Goal: Task Accomplishment & Management: Manage account settings

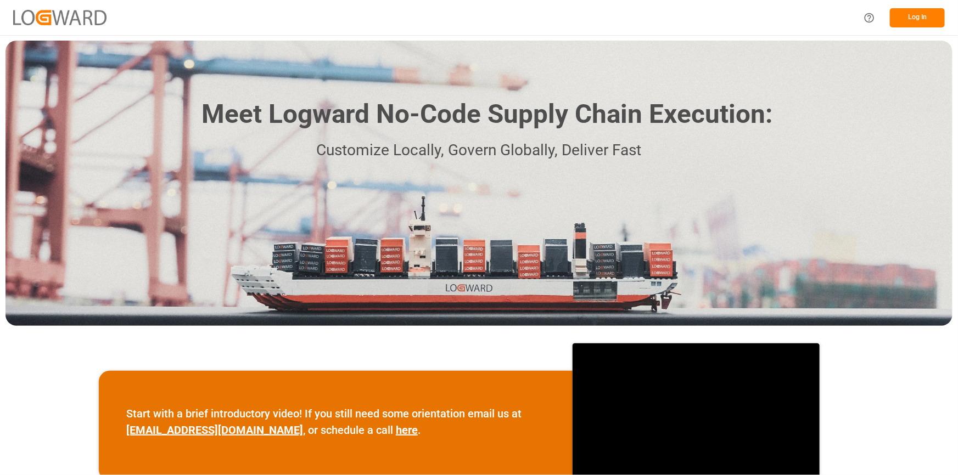
click at [909, 13] on button "Log In" at bounding box center [917, 17] width 55 height 19
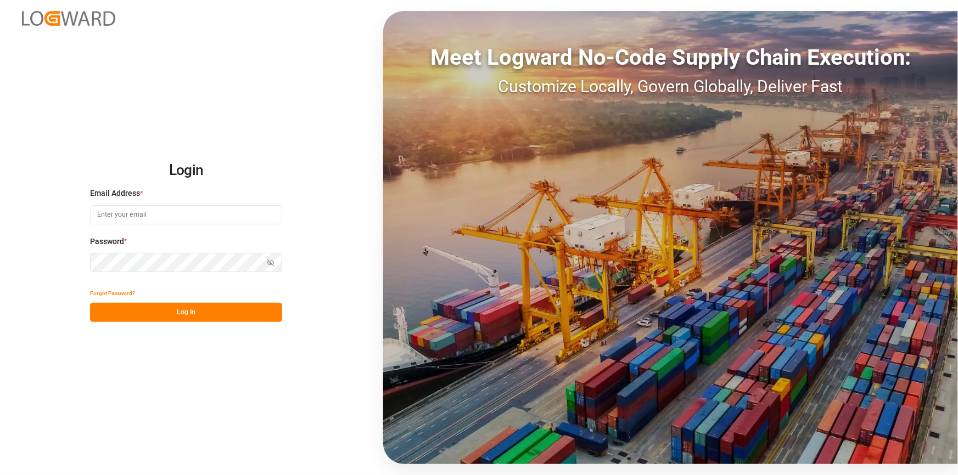
type input "agnes.stafiniak@jamindustries.com"
click at [170, 314] on button "Log In" at bounding box center [186, 312] width 192 height 19
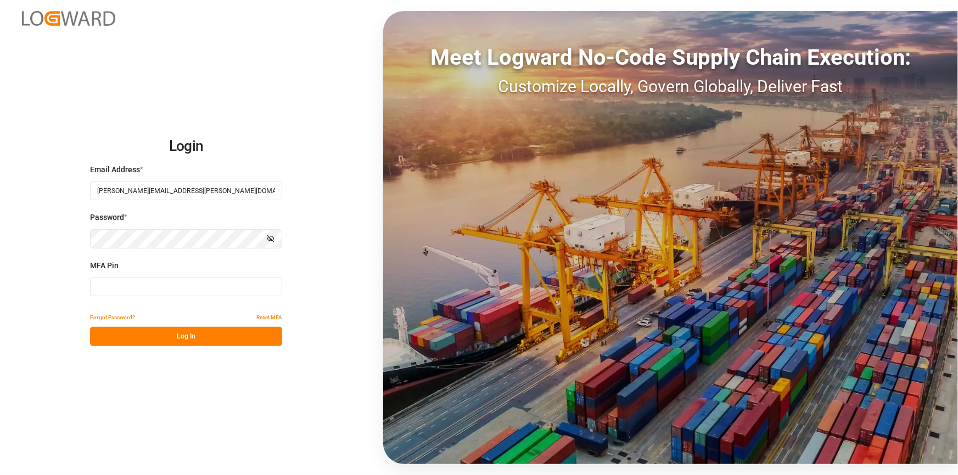
click at [180, 290] on input at bounding box center [186, 286] width 192 height 19
type input "546502"
click at [192, 334] on button "Log In" at bounding box center [186, 336] width 192 height 19
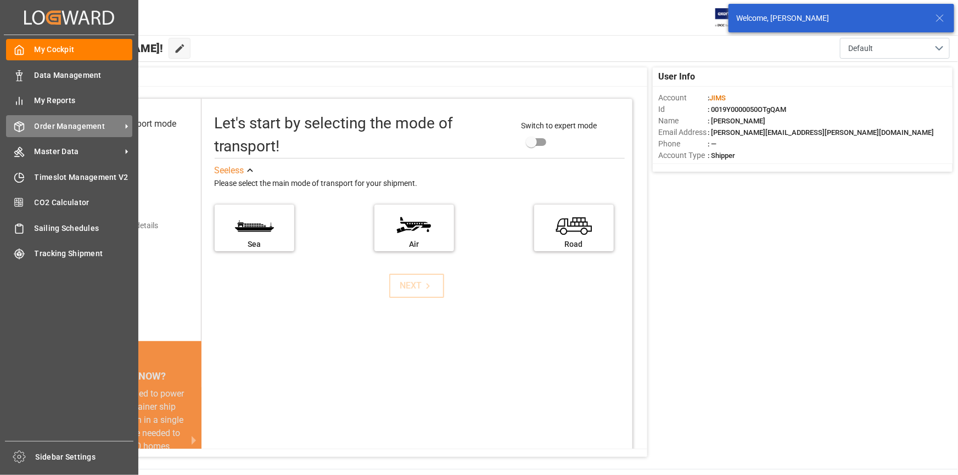
click at [22, 131] on icon at bounding box center [19, 127] width 9 height 10
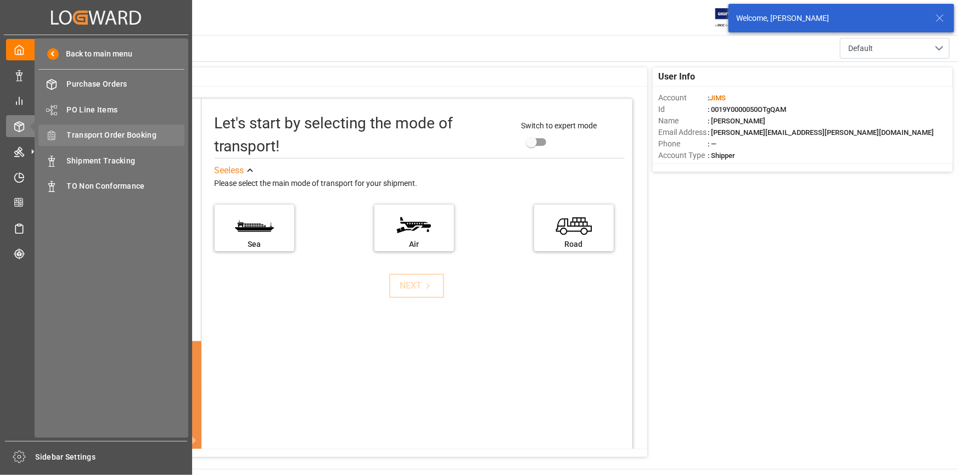
click at [120, 132] on span "Transport Order Booking" at bounding box center [126, 136] width 118 height 12
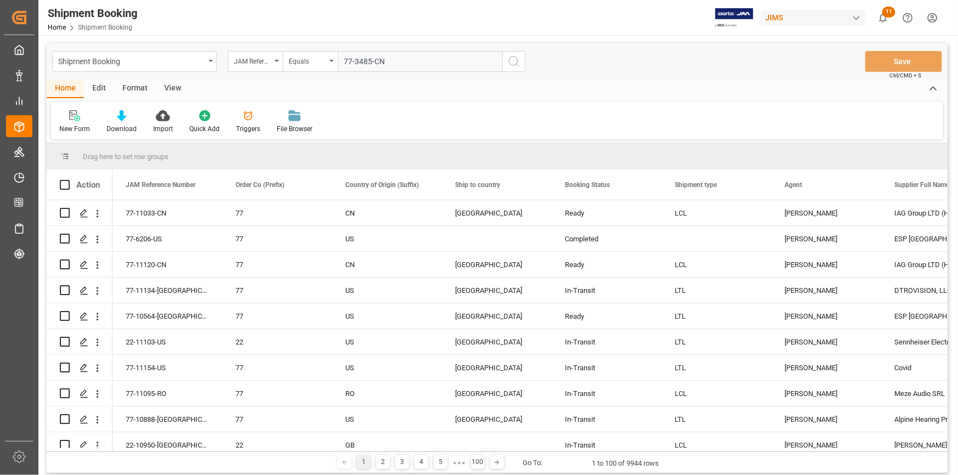
type input "77-3485-CN"
click at [514, 63] on icon "search button" at bounding box center [513, 61] width 13 height 13
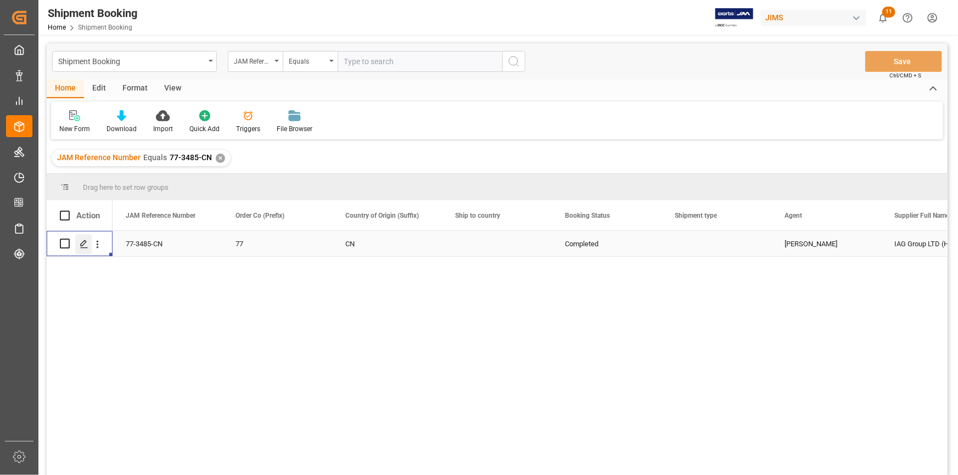
click at [87, 243] on icon "Press SPACE to select this row." at bounding box center [84, 244] width 9 height 9
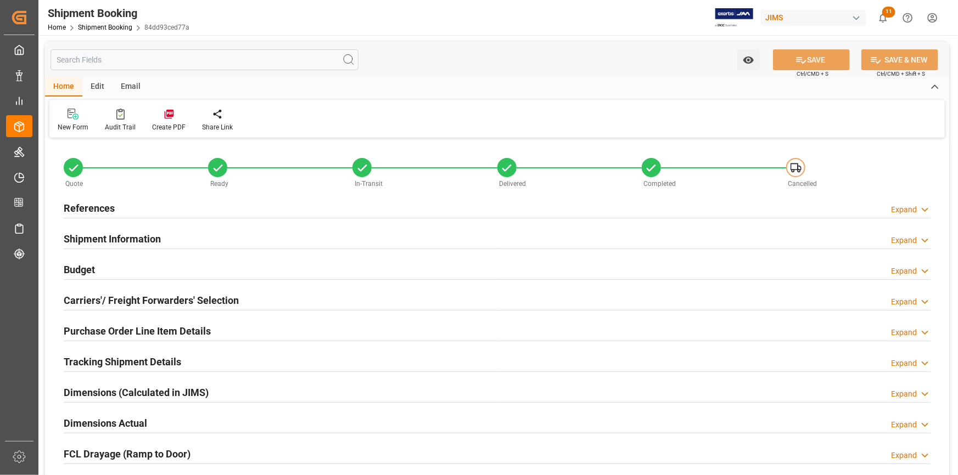
type input "88.476"
type input "594.8079"
type input "3527.63"
type input "7673.28"
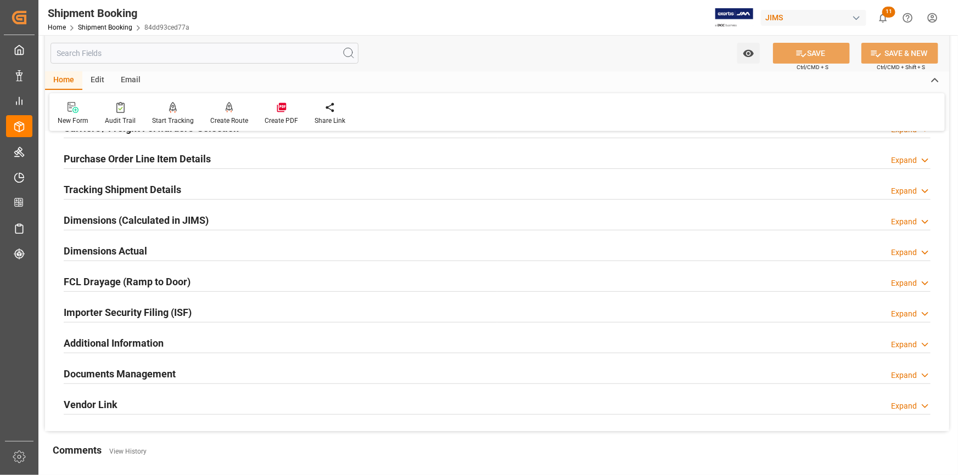
scroll to position [148, 0]
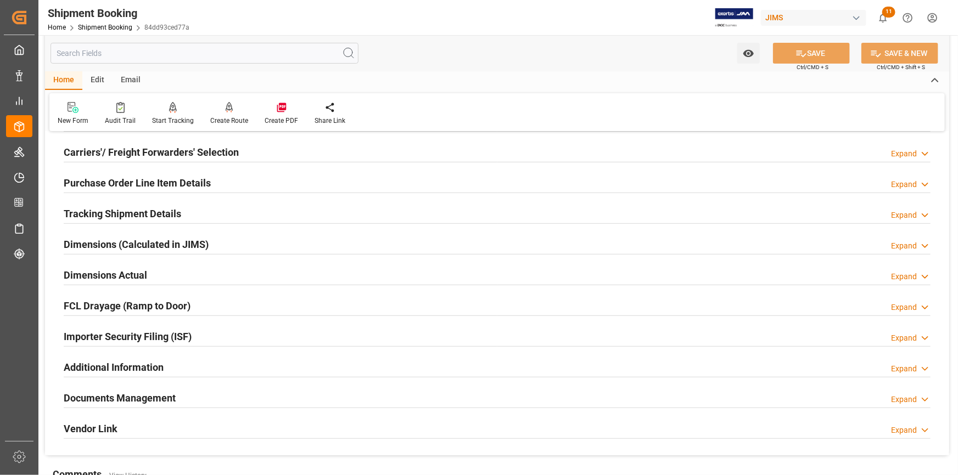
click at [98, 241] on h2 "Dimensions (Calculated in JIMS)" at bounding box center [136, 244] width 145 height 15
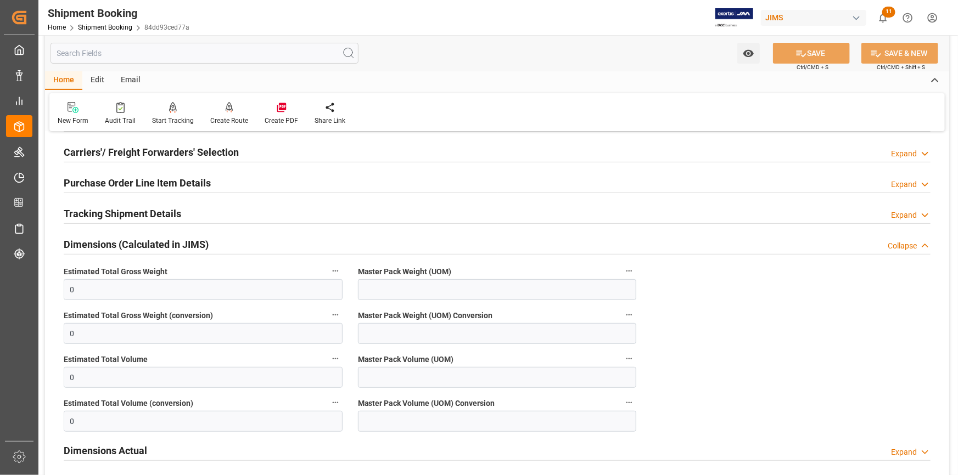
click at [98, 245] on h2 "Dimensions (Calculated in JIMS)" at bounding box center [136, 244] width 145 height 15
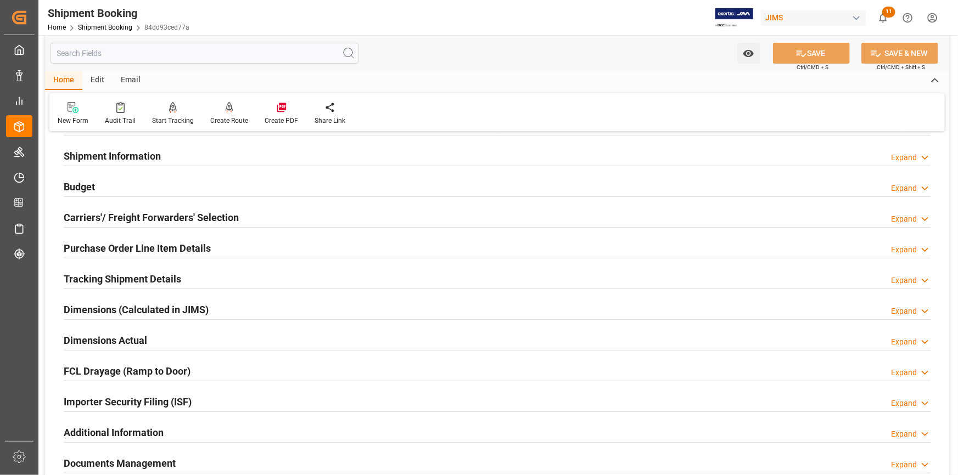
scroll to position [0, 0]
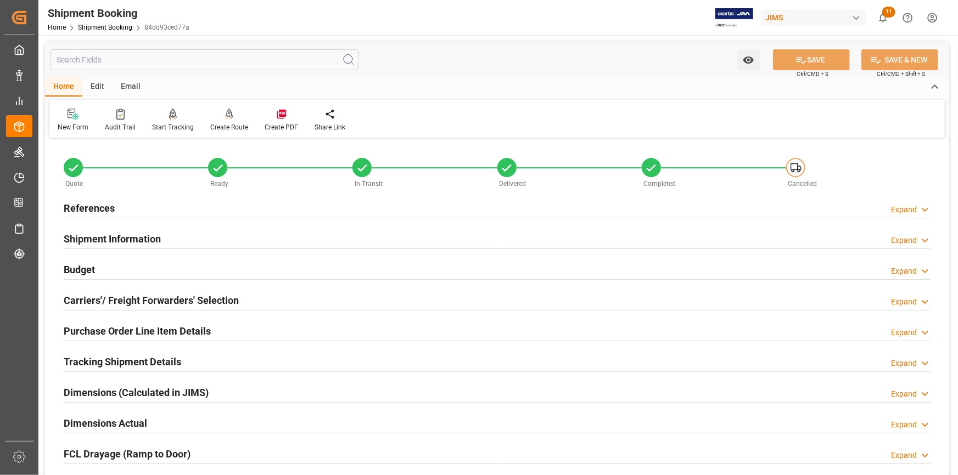
click at [79, 265] on h2 "Budget" at bounding box center [79, 269] width 31 height 15
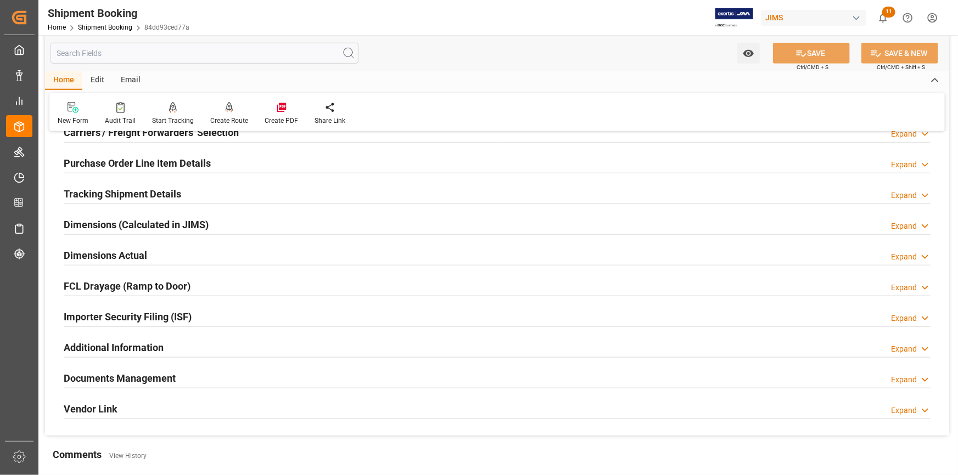
scroll to position [449, 0]
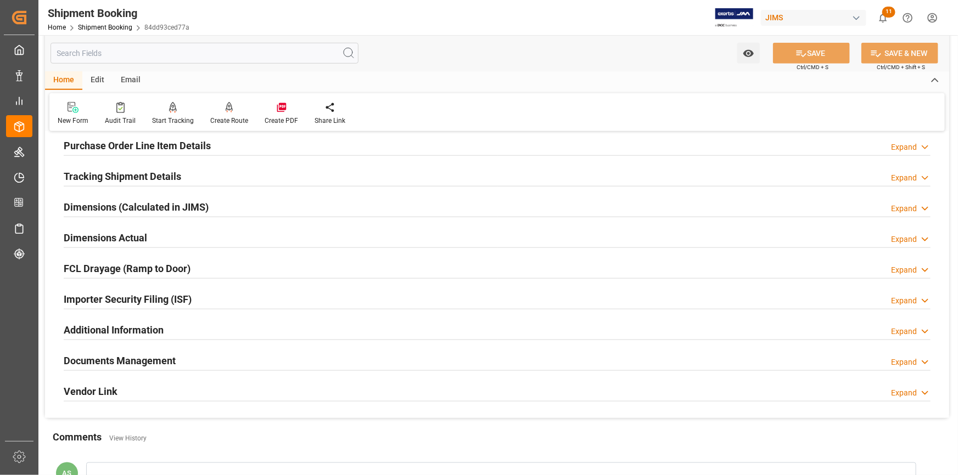
click at [98, 177] on h2 "Tracking Shipment Details" at bounding box center [122, 176] width 117 height 15
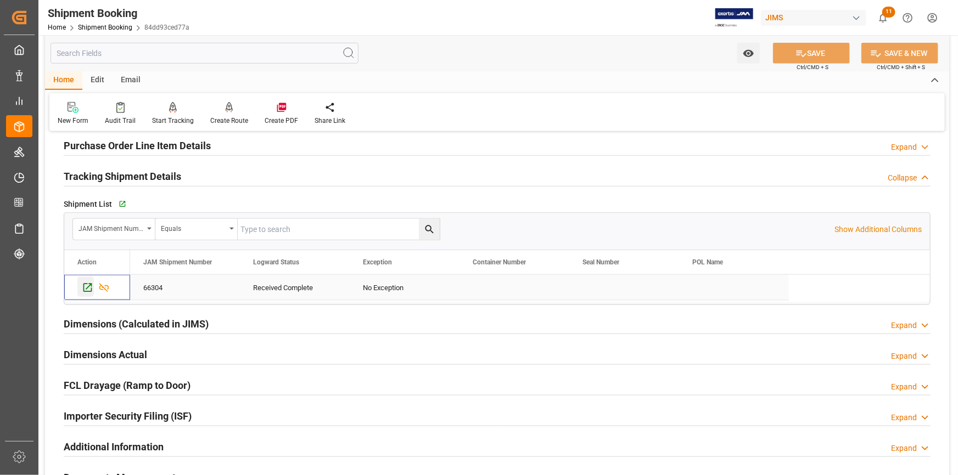
click at [88, 287] on icon "Press SPACE to select this row." at bounding box center [88, 288] width 12 height 12
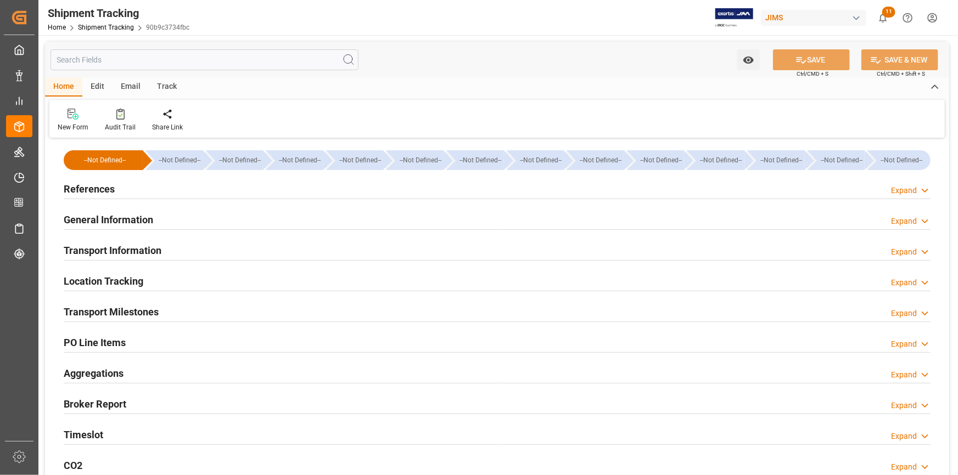
type input "7673.28"
type input "[DATE] 00:00"
type input "[DATE]"
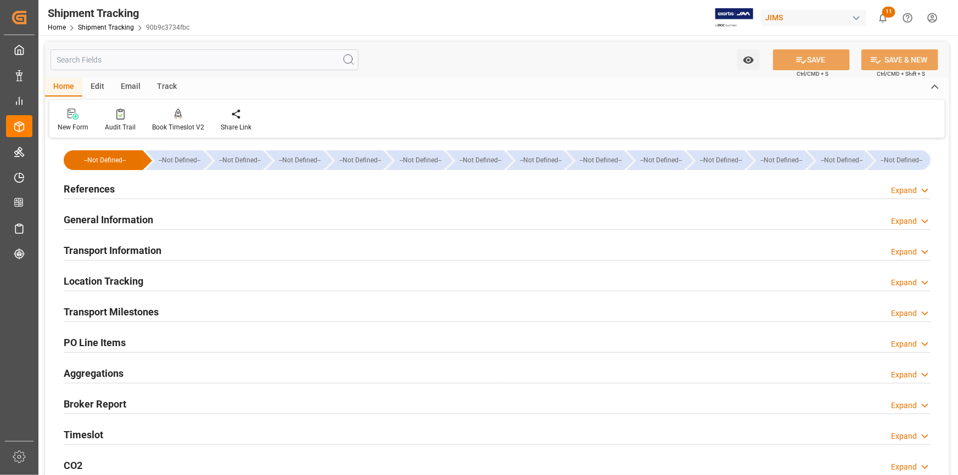
click at [110, 310] on h2 "Transport Milestones" at bounding box center [111, 312] width 95 height 15
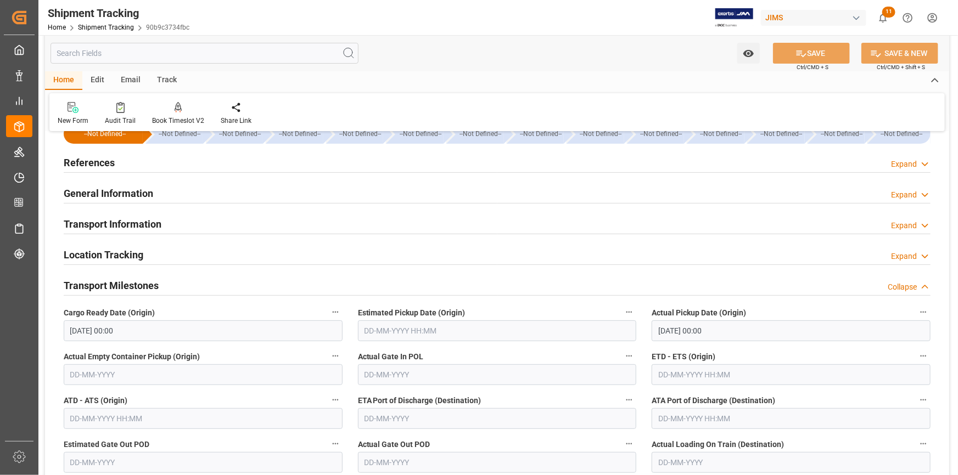
scroll to position [49, 0]
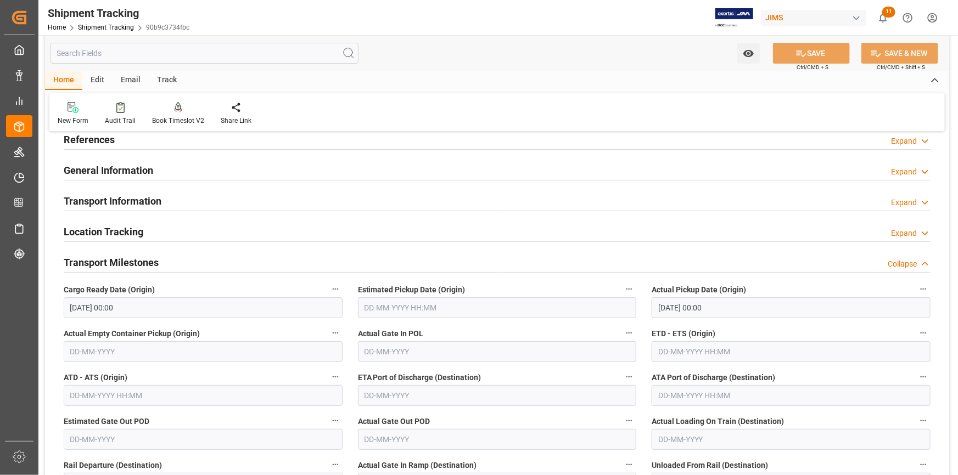
click at [148, 197] on h2 "Transport Information" at bounding box center [113, 201] width 98 height 15
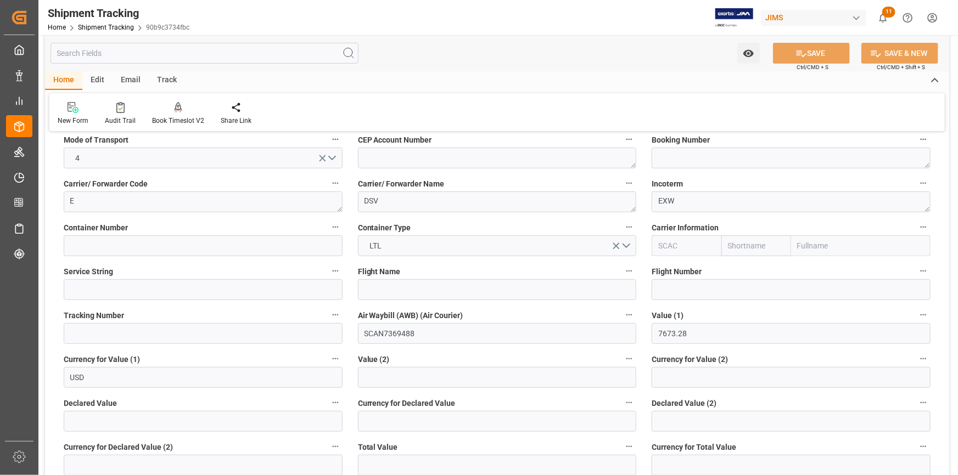
scroll to position [149, 0]
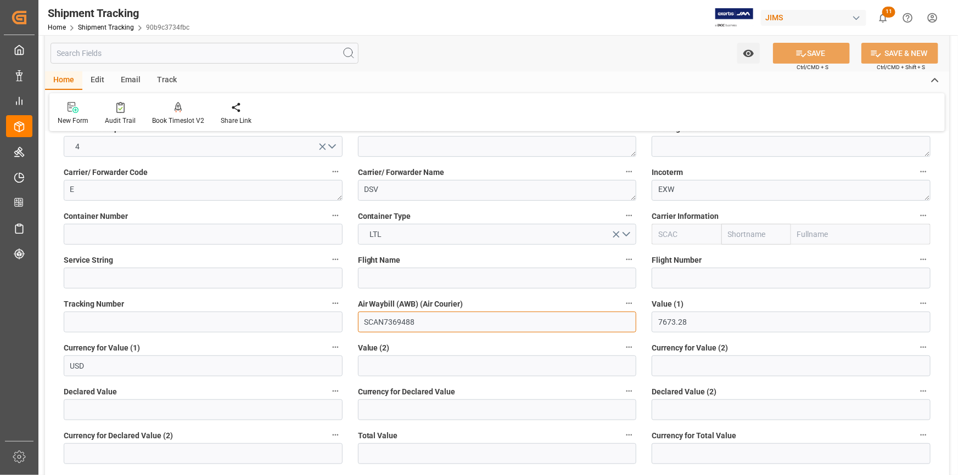
click at [382, 317] on input "SCAN7369488" at bounding box center [497, 322] width 279 height 21
